Goal: Task Accomplishment & Management: Manage account settings

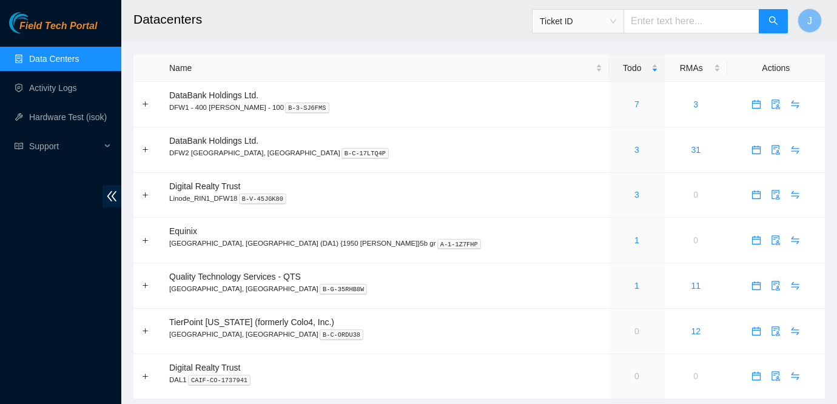
click at [79, 55] on link "Data Centers" at bounding box center [54, 59] width 50 height 10
click at [33, 241] on div "Field Tech Portal Data Centers Activity Logs Hardware Test (isok) Support" at bounding box center [60, 208] width 121 height 392
click at [634, 286] on link "1" at bounding box center [636, 286] width 5 height 10
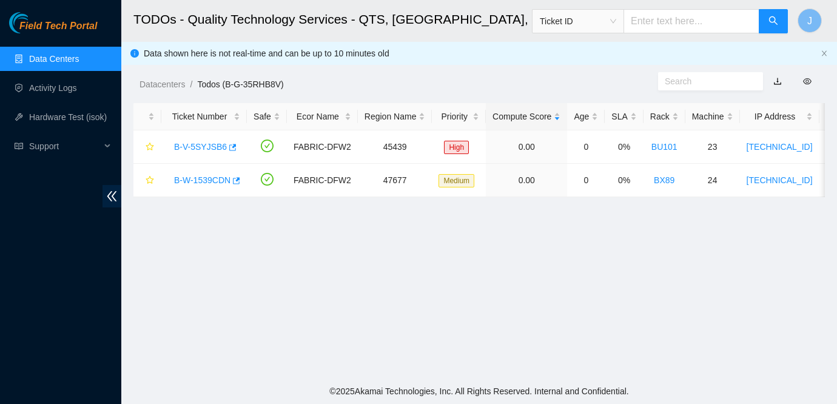
click at [66, 57] on link "Data Centers" at bounding box center [54, 59] width 50 height 10
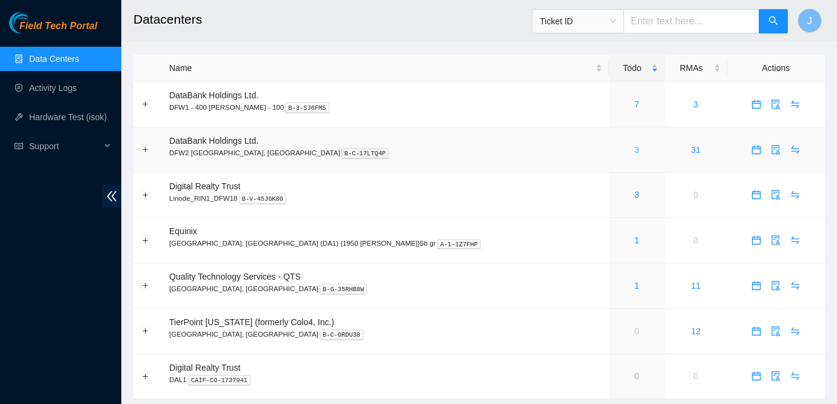
click at [634, 152] on link "3" at bounding box center [636, 150] width 5 height 10
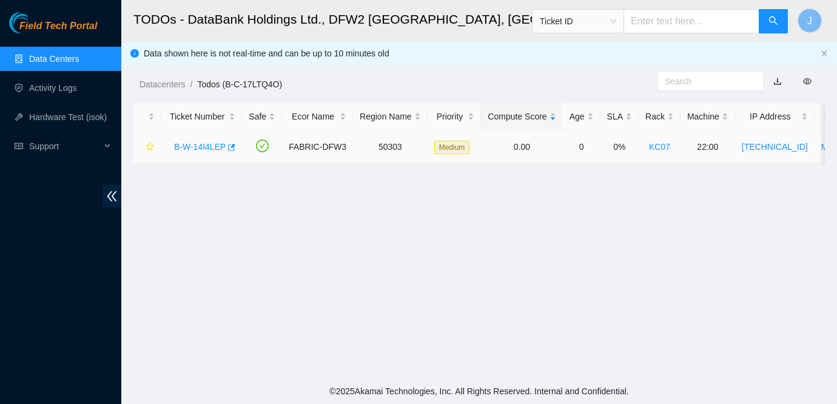
click at [209, 147] on link "B-W-14I4LEP" at bounding box center [200, 147] width 52 height 10
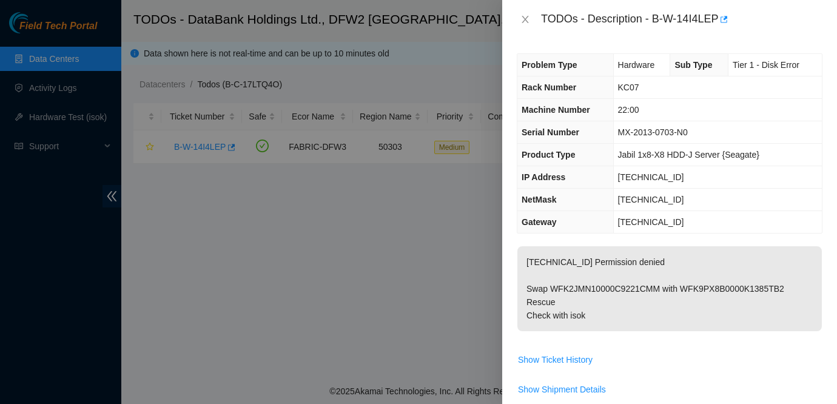
click at [84, 54] on div at bounding box center [418, 202] width 837 height 404
click at [528, 21] on icon "close" at bounding box center [525, 20] width 10 height 10
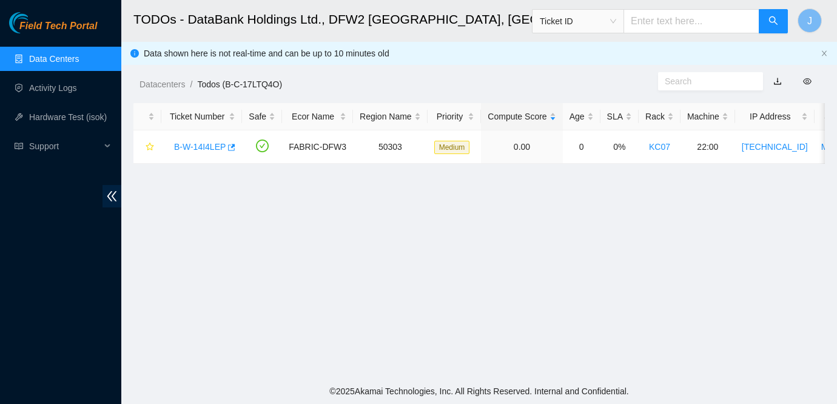
click at [53, 58] on link "Data Centers" at bounding box center [54, 59] width 50 height 10
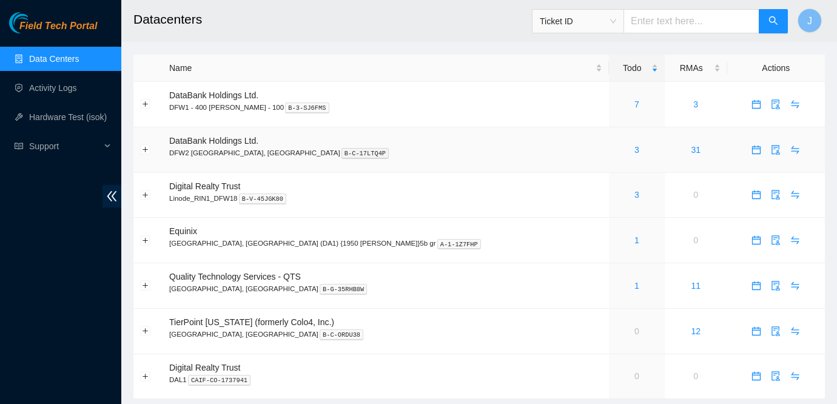
scroll to position [22, 0]
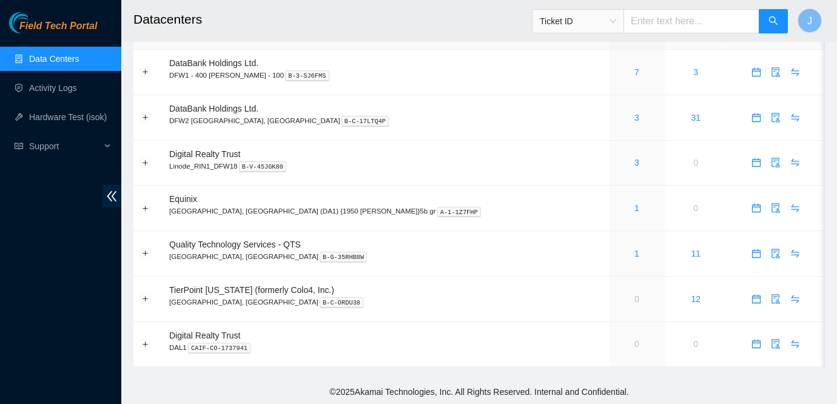
click at [64, 28] on span "Field Tech Portal" at bounding box center [58, 27] width 78 height 12
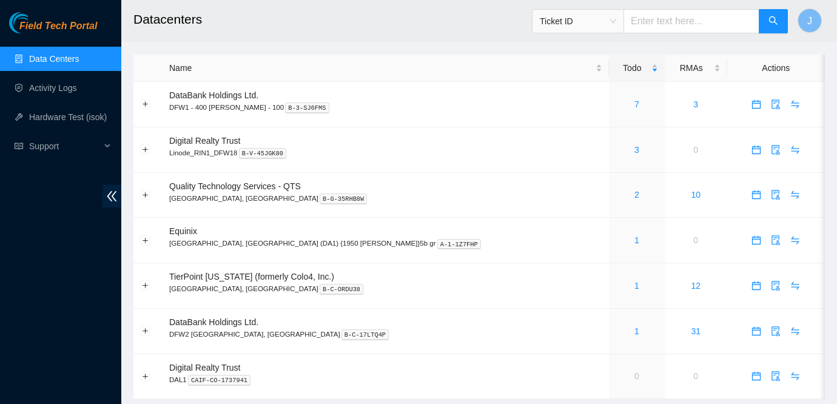
click at [8, 230] on div "Field Tech Portal Data Centers Activity Logs Hardware Test (isok) Support" at bounding box center [60, 208] width 121 height 392
